Goal: Use online tool/utility: Utilize a website feature to perform a specific function

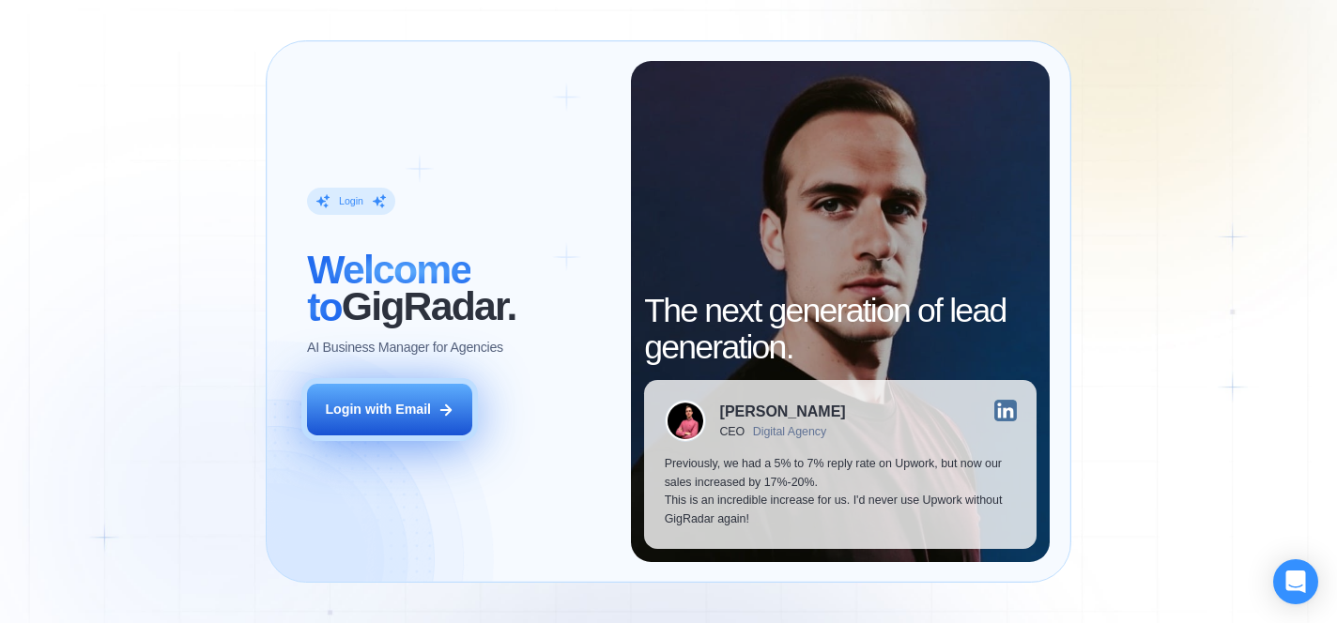
click at [450, 402] on icon at bounding box center [446, 410] width 17 height 17
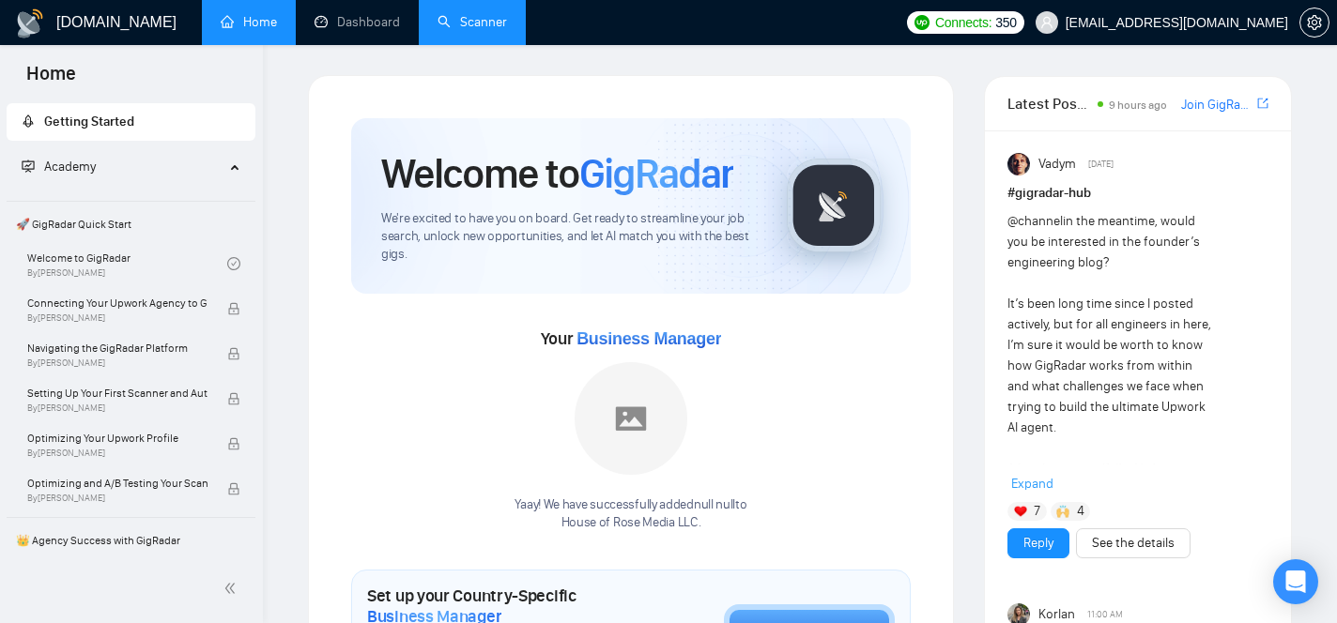
click at [468, 24] on link "Scanner" at bounding box center [472, 22] width 69 height 16
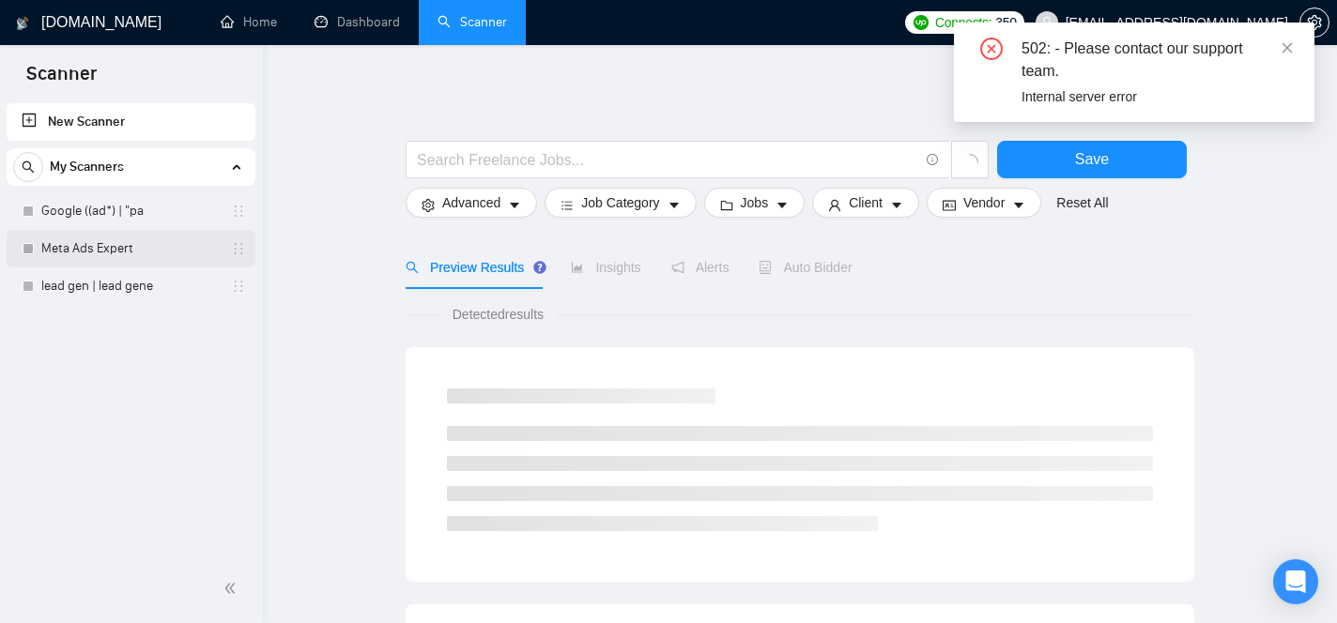
click at [141, 252] on link "Meta Ads Expert" at bounding box center [130, 249] width 178 height 38
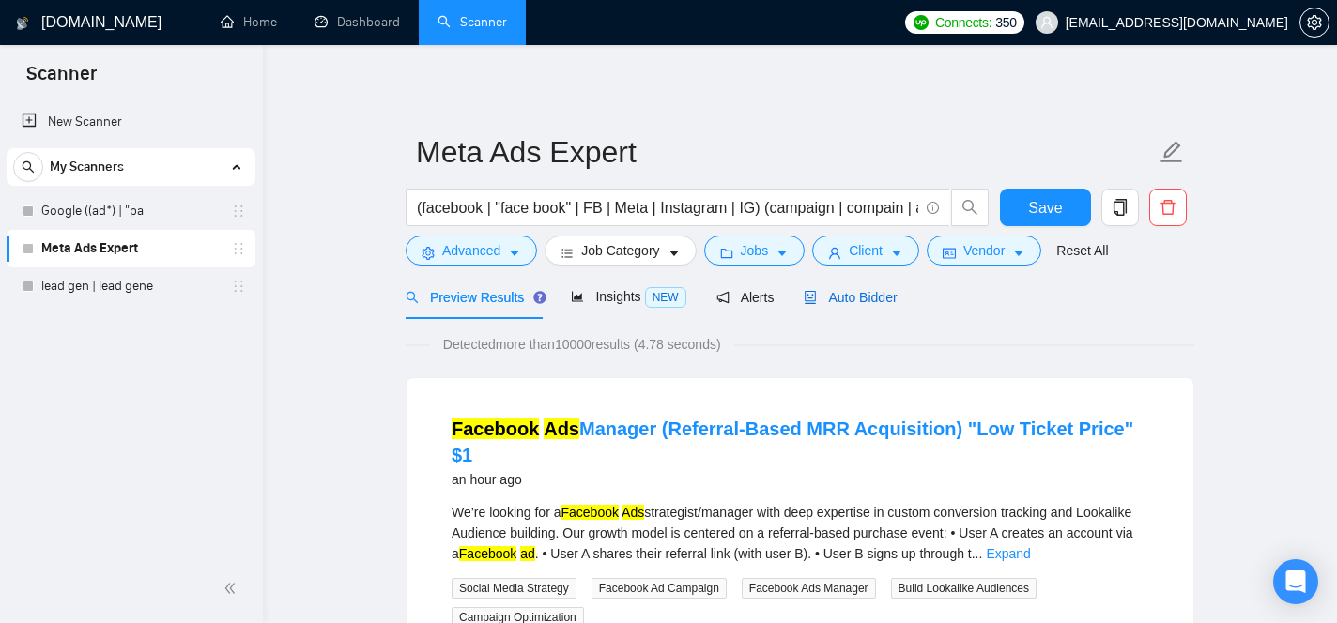
click at [839, 294] on span "Auto Bidder" at bounding box center [850, 297] width 93 height 15
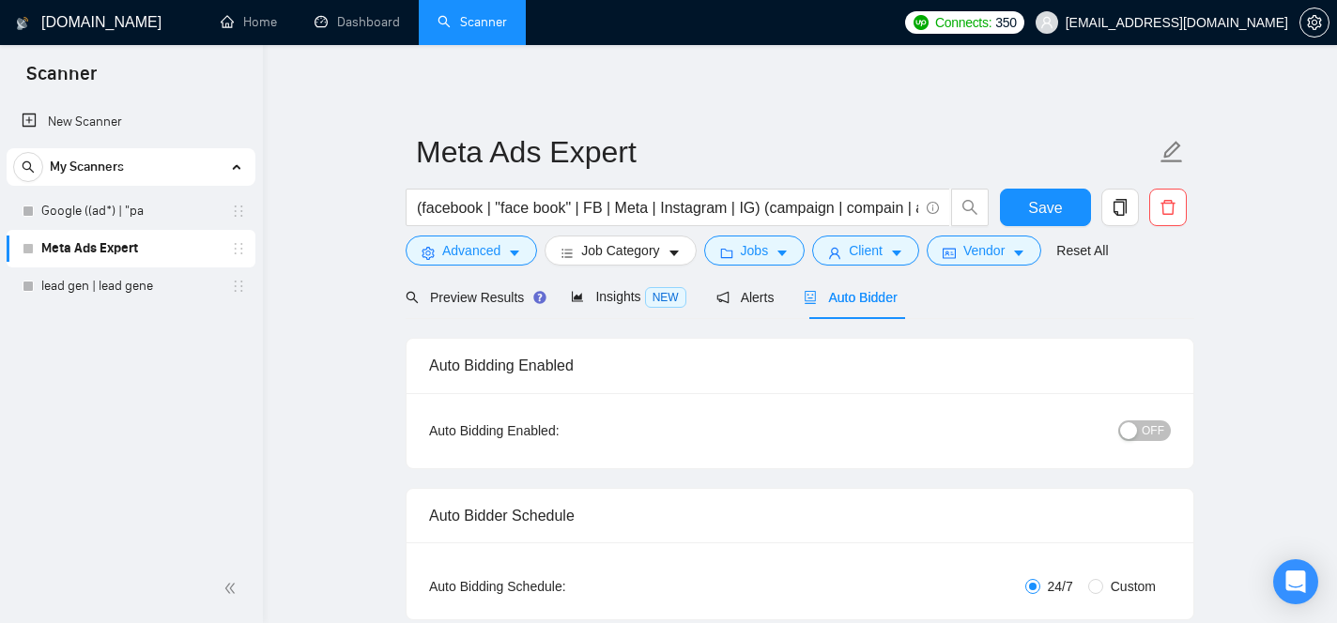
checkbox input "true"
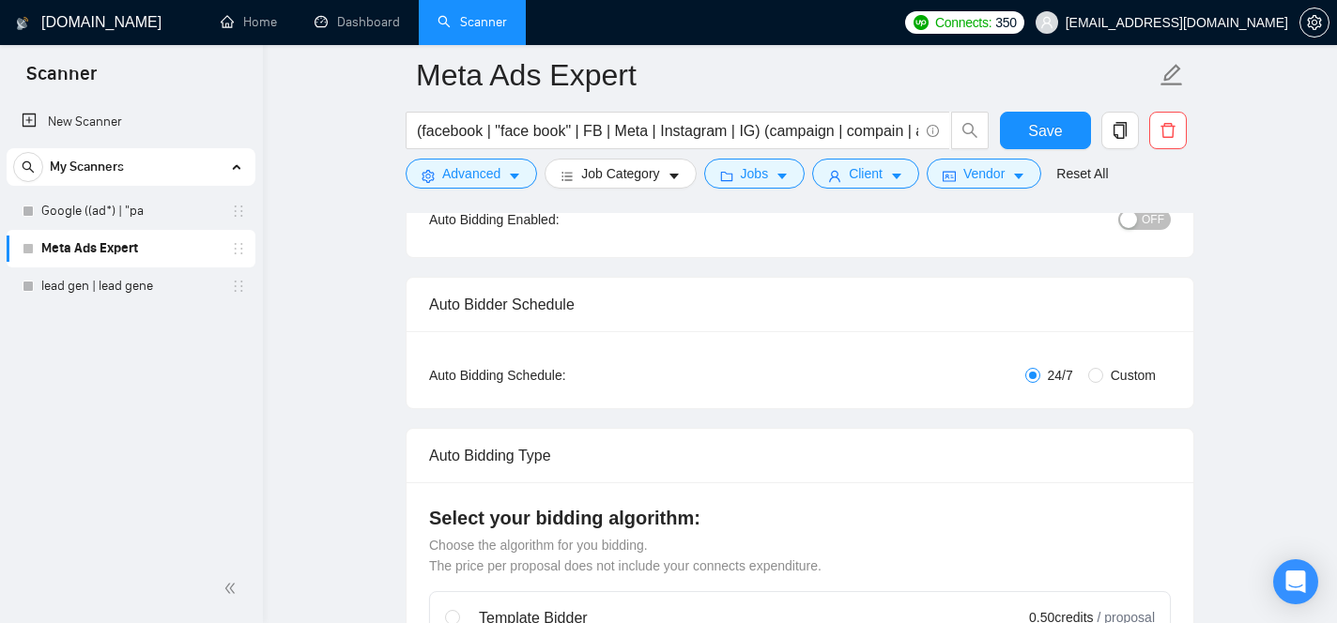
scroll to position [225, 0]
